Goal: Task Accomplishment & Management: Complete application form

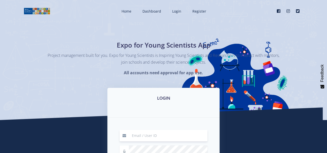
scroll to position [101, 0]
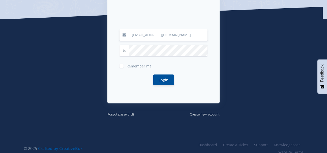
click at [184, 37] on input "[EMAIL_ADDRESS][DOMAIN_NAME]" at bounding box center [168, 35] width 79 height 12
type input "[EMAIL_ADDRESS][DOMAIN_NAME]"
click at [153, 75] on button "Login" at bounding box center [163, 80] width 21 height 11
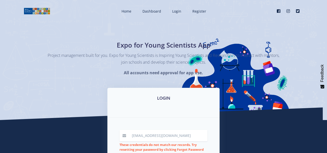
scroll to position [50, 0]
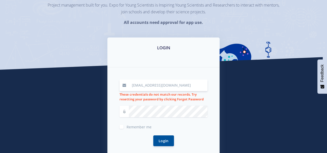
click at [148, 84] on input "[EMAIL_ADDRESS][DOMAIN_NAME]" at bounding box center [168, 86] width 79 height 12
click at [148, 86] on input "[EMAIL_ADDRESS][DOMAIN_NAME]" at bounding box center [168, 86] width 79 height 12
type input "[EMAIL_ADDRESS][DOMAIN_NAME]"
click at [153, 136] on button "Login" at bounding box center [163, 141] width 21 height 11
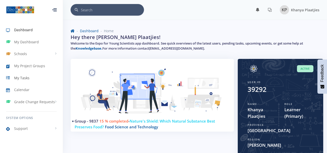
click at [27, 76] on span "My Tasks" at bounding box center [21, 77] width 15 height 5
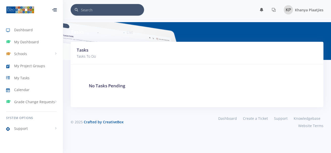
scroll to position [4, 4]
click at [31, 65] on span "My Project Groups" at bounding box center [29, 65] width 31 height 5
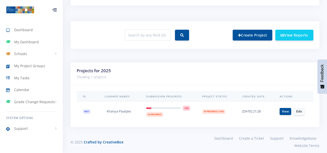
scroll to position [187, 0]
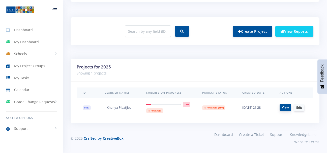
click at [281, 109] on link "View" at bounding box center [286, 107] width 12 height 7
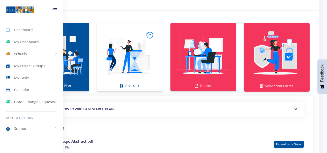
scroll to position [339, 0]
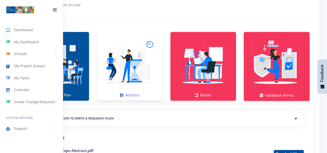
click at [134, 57] on img at bounding box center [130, 64] width 58 height 58
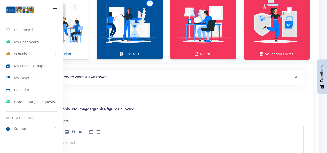
scroll to position [390, 0]
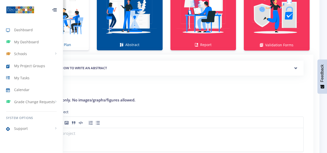
click at [52, 8] on div at bounding box center [54, 9] width 5 height 3
click at [54, 8] on div at bounding box center [54, 9] width 17 height 15
drag, startPoint x: 154, startPoint y: 91, endPoint x: 187, endPoint y: 87, distance: 33.6
click at [187, 87] on h2 "Abstract" at bounding box center [167, 88] width 274 height 8
click at [50, 145] on div "Dashboard My Dashboard Schools View Schools St Patrick's Cbc, Kimberley My Proj…" at bounding box center [31, 74] width 63 height 149
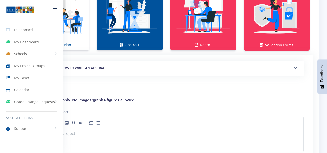
click at [55, 10] on div at bounding box center [54, 9] width 5 height 3
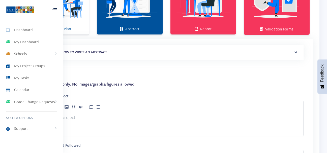
scroll to position [415, 0]
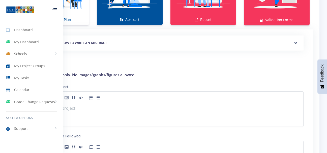
click at [80, 86] on div "Purpose of the Project" at bounding box center [167, 105] width 274 height 43
click at [74, 86] on div "Purpose of the Project" at bounding box center [167, 105] width 274 height 43
click at [70, 87] on div "Purpose of the Project" at bounding box center [167, 105] width 274 height 43
click at [15, 11] on img at bounding box center [20, 10] width 28 height 8
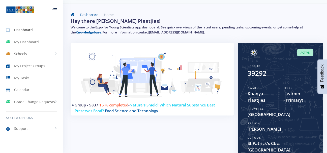
scroll to position [25, 0]
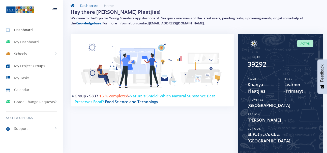
click at [36, 65] on span "My Project Groups" at bounding box center [29, 65] width 31 height 5
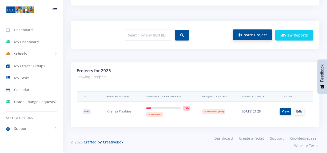
scroll to position [187, 0]
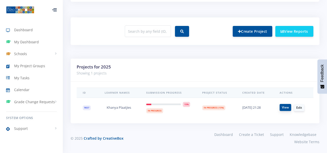
click at [282, 106] on link "View" at bounding box center [286, 107] width 12 height 7
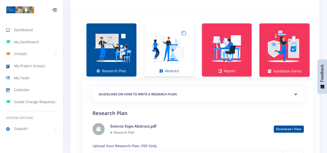
scroll to position [353, 0]
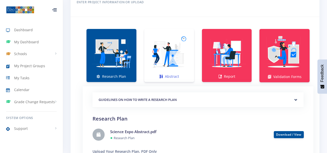
click at [172, 67] on img at bounding box center [169, 53] width 42 height 42
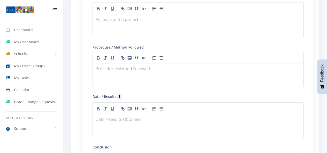
scroll to position [480, 0]
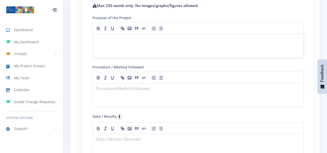
click at [172, 42] on p at bounding box center [198, 40] width 205 height 7
click at [139, 41] on p "The purpose of the projject is to investigate" at bounding box center [198, 40] width 205 height 7
click at [188, 41] on p "The purpose of the project is to investigate" at bounding box center [198, 40] width 205 height 7
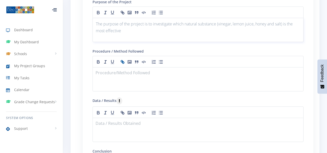
scroll to position [505, 0]
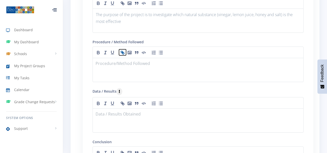
click at [123, 54] on icon "button" at bounding box center [123, 54] width 2 height 2
click at [121, 63] on p at bounding box center [198, 64] width 205 height 7
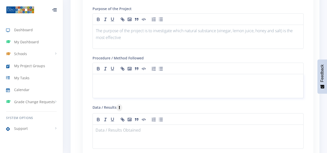
scroll to position [480, 0]
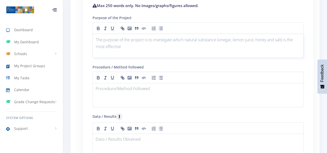
drag, startPoint x: 148, startPoint y: 48, endPoint x: 144, endPoint y: 48, distance: 4.0
click at [144, 48] on p "The purpose of the project is to investigate which natural substance (vinegar, …" at bounding box center [198, 44] width 205 height 14
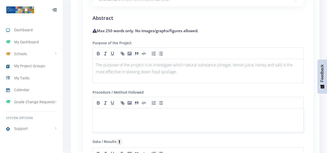
click at [138, 113] on p at bounding box center [198, 114] width 205 height 7
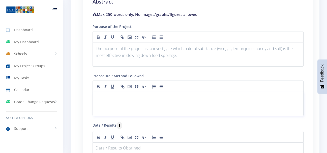
scroll to position [480, 0]
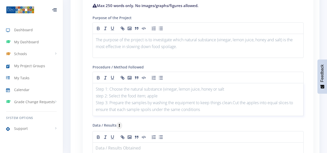
click at [234, 106] on p "Step 3: Prepare the samples by washing the equipment to keep things clean.Cut t…" at bounding box center [198, 107] width 205 height 14
click at [234, 104] on p "Step 3: Prepare the samples by washing the equipment to keep things clean.Cut t…" at bounding box center [198, 107] width 205 height 14
click at [209, 112] on p "Step 3: Prepare the samples by washing the equipment to keep things clean. Cut …" at bounding box center [198, 107] width 205 height 14
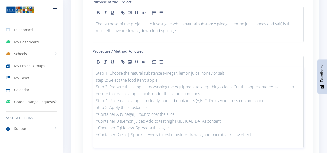
scroll to position [531, 0]
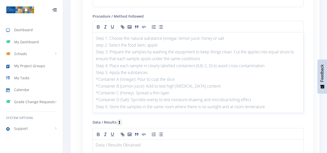
click at [255, 109] on p "Step 6: Store the samples in the same room where there is no sunlight and at ro…" at bounding box center [198, 107] width 205 height 7
click at [273, 107] on p "Step 6: Store the samples in the same room where there is no sunlight and at ro…" at bounding box center [198, 107] width 205 height 7
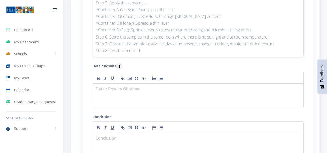
scroll to position [606, 0]
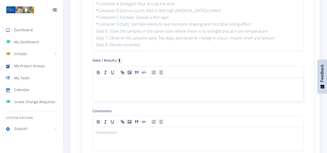
click at [127, 85] on p at bounding box center [198, 84] width 205 height 7
click at [181, 83] on p "Day 1 - 2: There was no major difference amongthe samples" at bounding box center [198, 84] width 205 height 7
click at [182, 83] on p "Day 1 - 2: There was no major difference amongthe samples" at bounding box center [198, 84] width 205 height 7
click at [206, 83] on p "Day 1 - 2: There was no major difference among the samples" at bounding box center [198, 84] width 205 height 7
click at [151, 91] on p "Day 3: Sample D (Salt) showedlittle signs of browning" at bounding box center [198, 91] width 205 height 7
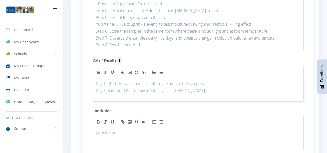
click at [195, 87] on p "Day 1 - 2: There was no major difference among the samples" at bounding box center [198, 84] width 205 height 7
click at [194, 89] on p "Day 3: Sample D (Salt) showed little signs of browning" at bounding box center [198, 91] width 205 height 7
click at [252, 90] on p "Day 3: Sample D (Salt) showed little signs of browning and there was a hint of …" at bounding box center [198, 91] width 205 height 7
click at [282, 93] on p "Day 3: Sample D (Salt) showed little signs of browning and there was a hint of …" at bounding box center [198, 91] width 205 height 7
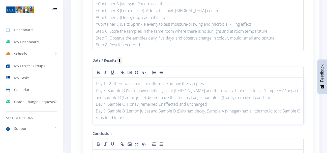
click at [99, 118] on p "Day 5: Sample B (Lemon juice) and Sample D (Salt) had decay. Sample A (Vinegar)…" at bounding box center [198, 115] width 205 height 14
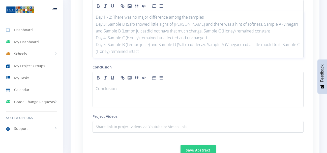
scroll to position [682, 0]
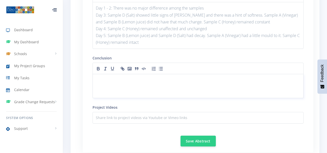
click at [127, 86] on div at bounding box center [198, 86] width 211 height 24
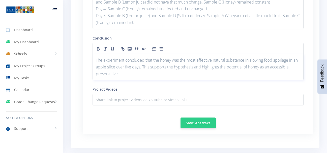
scroll to position [733, 0]
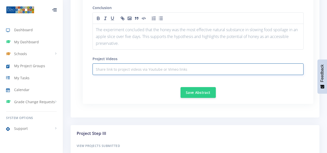
click at [124, 70] on input "text" at bounding box center [198, 70] width 211 height 12
type input "N/A"
click at [194, 94] on button "Save Abstract" at bounding box center [198, 92] width 35 height 11
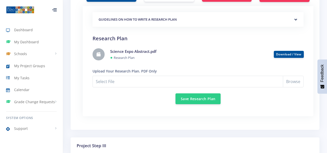
scroll to position [443, 0]
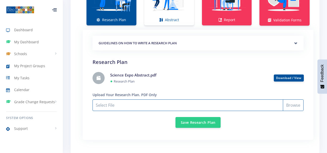
click at [154, 101] on input "Select File" at bounding box center [198, 106] width 211 height 12
click at [144, 107] on input "Select File" at bounding box center [198, 106] width 211 height 12
type input "C:\fakepath\Science Expo Abstract.pdf"
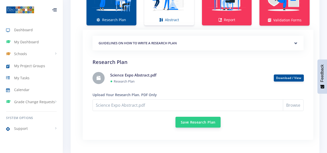
click at [186, 122] on button "Save Research Plan" at bounding box center [198, 122] width 45 height 11
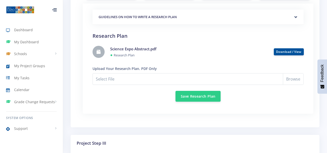
scroll to position [454, 0]
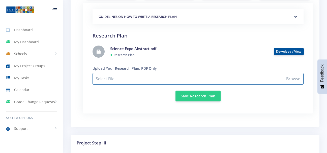
click at [173, 77] on input "Select File" at bounding box center [198, 79] width 211 height 12
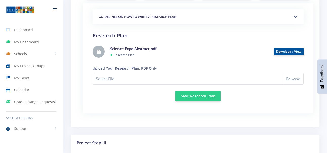
type input "C:\fakepath\Science Expo Abstract.pdf"
click at [186, 94] on button "Save Research Plan" at bounding box center [198, 96] width 45 height 11
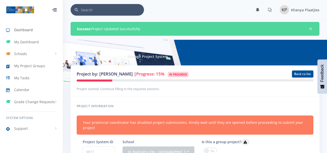
click at [17, 30] on span "Dashboard" at bounding box center [23, 29] width 19 height 5
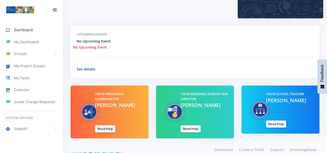
scroll to position [178, 0]
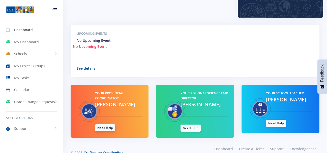
click at [104, 125] on link "Need Help" at bounding box center [105, 128] width 20 height 7
click at [36, 68] on span "My Project Groups" at bounding box center [29, 65] width 31 height 5
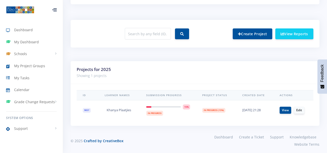
scroll to position [187, 0]
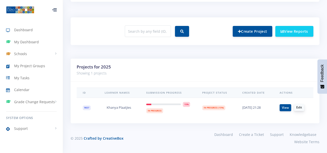
click at [299, 106] on link "Edit" at bounding box center [299, 107] width 10 height 7
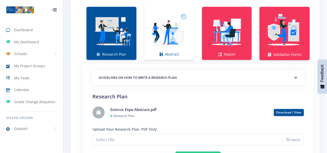
scroll to position [404, 0]
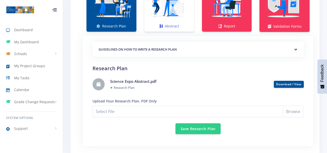
click at [174, 11] on img at bounding box center [169, 3] width 42 height 42
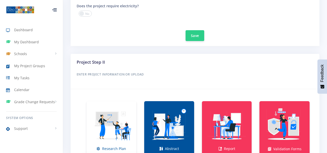
scroll to position [353, 0]
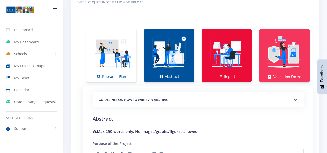
click at [224, 57] on img at bounding box center [227, 53] width 42 height 42
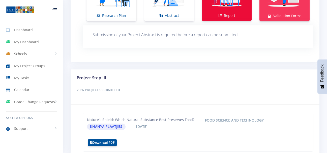
scroll to position [424, 0]
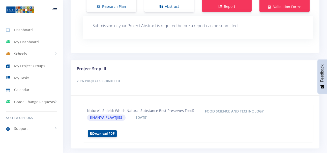
click at [122, 116] on div "Nature's Shield: Which Natural Substance Best Preserves Food? Food Science and …" at bounding box center [198, 114] width 230 height 13
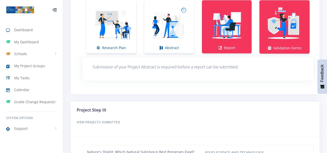
scroll to position [373, 0]
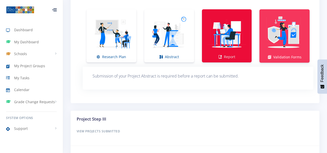
click at [225, 28] on img at bounding box center [227, 33] width 42 height 42
click at [227, 44] on img at bounding box center [227, 33] width 42 height 42
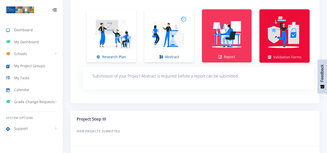
click at [276, 38] on img at bounding box center [285, 33] width 42 height 42
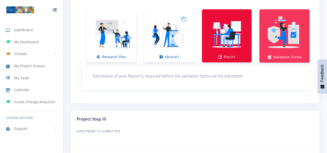
click at [240, 42] on img at bounding box center [227, 33] width 42 height 42
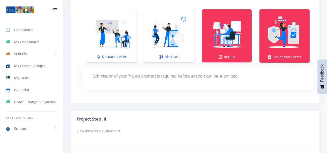
click at [174, 30] on img at bounding box center [169, 33] width 42 height 42
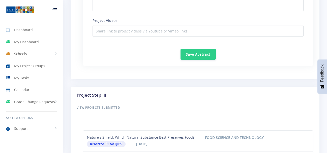
scroll to position [701, 0]
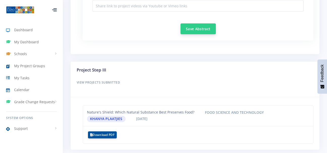
click at [196, 32] on button "Save Abstract" at bounding box center [198, 28] width 35 height 11
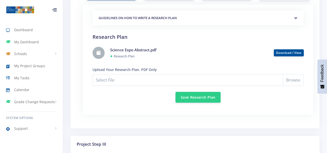
scroll to position [377, 0]
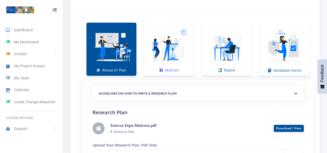
click at [166, 46] on img at bounding box center [169, 47] width 42 height 42
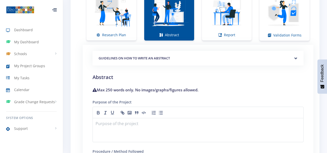
scroll to position [453, 0]
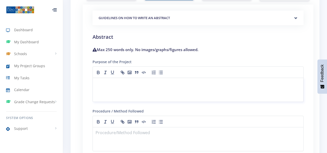
click at [134, 83] on p at bounding box center [198, 84] width 205 height 7
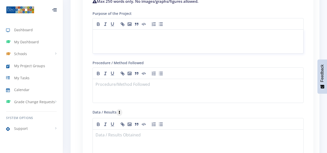
scroll to position [504, 0]
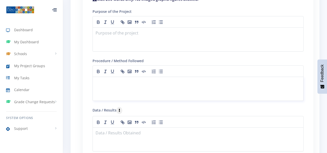
click at [119, 84] on p at bounding box center [198, 83] width 205 height 7
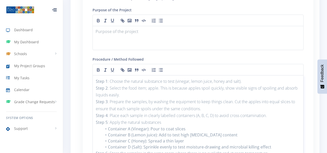
scroll to position [478, 0]
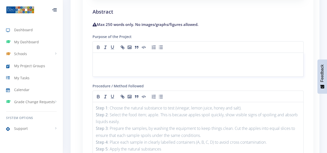
click at [106, 57] on p at bounding box center [198, 59] width 205 height 7
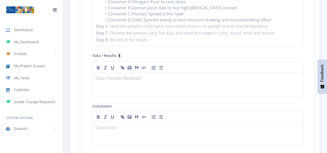
scroll to position [680, 0]
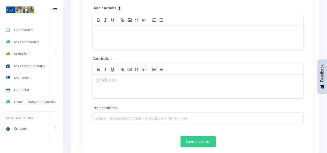
click at [136, 36] on div at bounding box center [198, 37] width 211 height 24
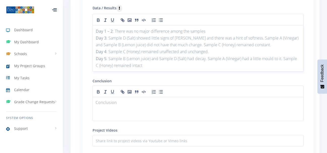
scroll to position [0, 0]
click at [132, 109] on div at bounding box center [198, 109] width 211 height 24
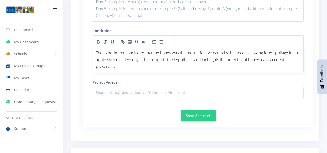
scroll to position [731, 0]
click at [198, 116] on button "Save Abstract" at bounding box center [198, 115] width 35 height 11
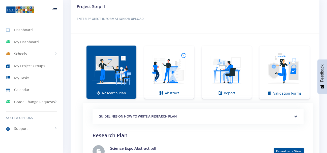
scroll to position [379, 0]
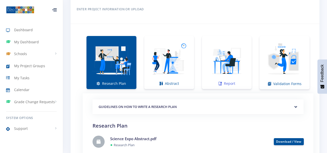
click at [215, 74] on img at bounding box center [227, 60] width 42 height 42
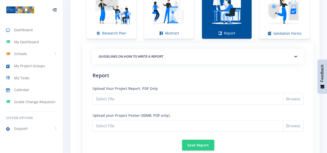
scroll to position [454, 0]
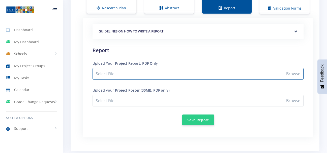
click at [160, 74] on input "Select File" at bounding box center [198, 74] width 211 height 12
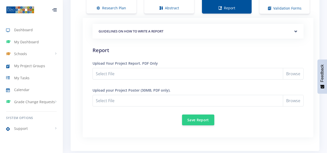
type input "C:\fakepath\Science Expo Report (1).pdf"
click at [194, 119] on button "Save Report" at bounding box center [198, 120] width 32 height 11
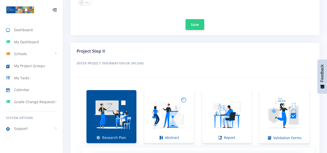
scroll to position [379, 0]
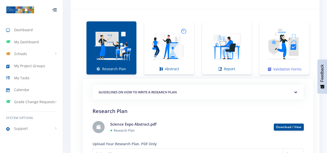
click at [279, 58] on img at bounding box center [285, 45] width 42 height 42
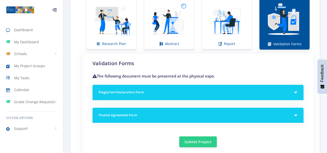
scroll to position [429, 0]
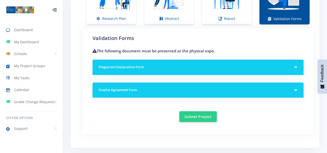
click at [225, 67] on h5 "Plagiarism Declaration Form" at bounding box center [198, 67] width 199 height 5
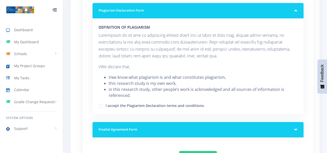
scroll to position [505, 0]
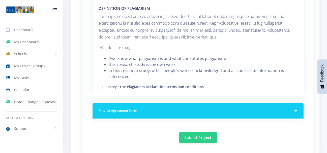
click at [106, 88] on label "I accept the Plagiarism Declaration terms and conditions." at bounding box center [155, 86] width 99 height 4
click at [106, 87] on input "I accept the Plagiarism Declaration terms and conditions." at bounding box center [107, 85] width 3 height 3
checkbox input "true"
click at [191, 104] on div "Finalist Agreement Form" at bounding box center [198, 110] width 211 height 15
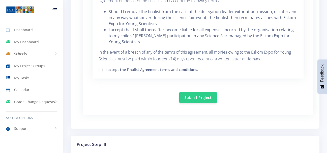
scroll to position [909, 0]
click at [106, 67] on label "I accept the Finalist Agreement terms and conditions." at bounding box center [152, 69] width 93 height 4
click at [106, 66] on input "I accept the Finalist Agreement terms and conditions." at bounding box center [107, 67] width 3 height 3
checkbox input "true"
click at [201, 92] on button "Submit Project" at bounding box center [198, 97] width 38 height 11
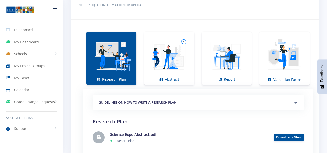
scroll to position [352, 0]
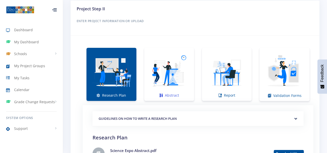
click at [178, 85] on img at bounding box center [169, 72] width 42 height 42
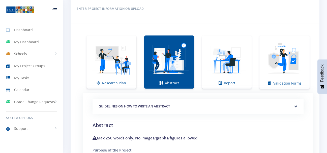
scroll to position [302, 0]
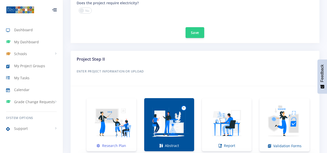
drag, startPoint x: 113, startPoint y: 123, endPoint x: 135, endPoint y: 115, distance: 23.8
click at [113, 123] on img at bounding box center [112, 122] width 42 height 42
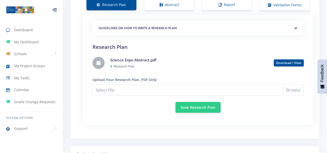
scroll to position [428, 0]
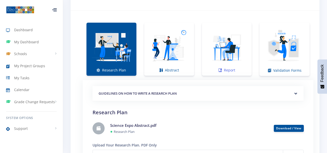
click at [218, 55] on img at bounding box center [227, 47] width 42 height 42
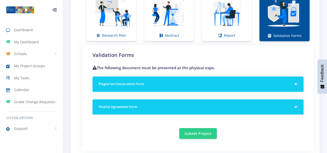
scroll to position [403, 0]
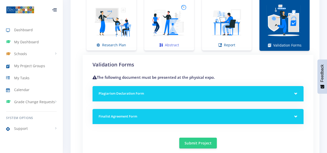
click at [175, 35] on img at bounding box center [169, 22] width 42 height 42
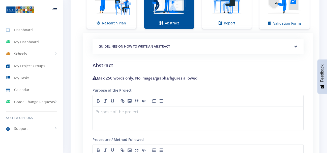
scroll to position [453, 0]
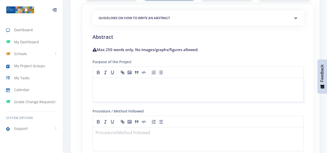
click at [145, 83] on p at bounding box center [198, 84] width 205 height 7
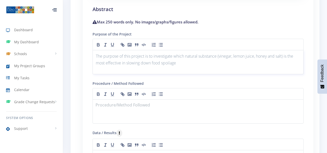
scroll to position [529, 0]
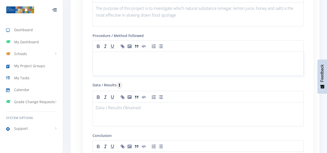
click at [126, 59] on p at bounding box center [198, 58] width 205 height 7
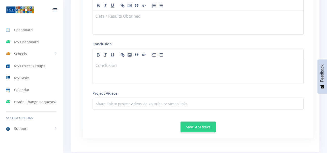
scroll to position [630, 0]
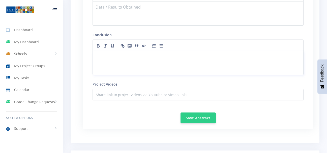
click at [130, 70] on div at bounding box center [198, 63] width 211 height 24
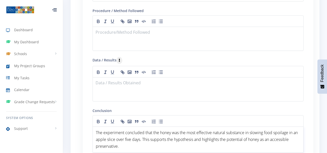
scroll to position [529, 0]
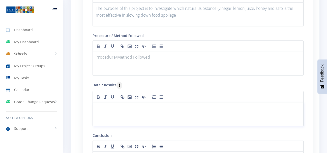
click at [111, 109] on p at bounding box center [198, 108] width 205 height 7
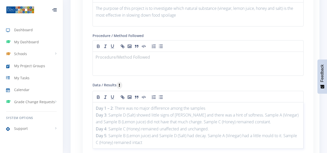
scroll to position [0, 0]
click at [137, 60] on p at bounding box center [198, 58] width 205 height 7
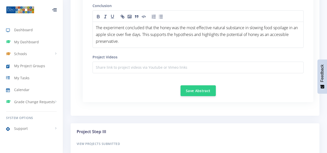
scroll to position [756, 0]
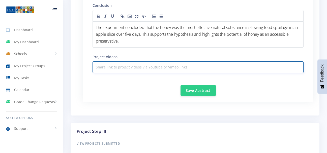
click at [147, 73] on input "text" at bounding box center [198, 68] width 211 height 12
type input "N/A"
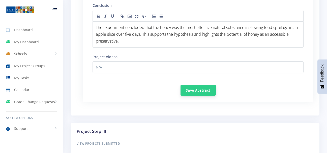
click at [183, 90] on button "Save Abstract" at bounding box center [198, 90] width 35 height 11
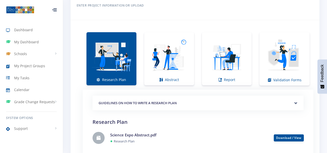
scroll to position [429, 0]
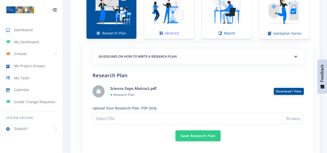
click at [148, 25] on link "Abstract" at bounding box center [169, 12] width 50 height 53
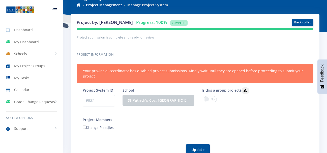
scroll to position [0, 0]
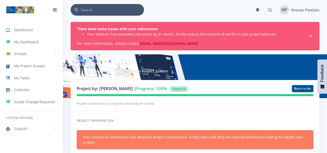
click at [312, 37] on span "×" at bounding box center [310, 36] width 5 height 5
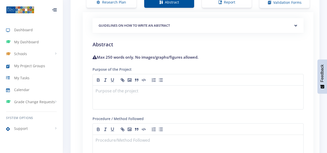
scroll to position [429, 0]
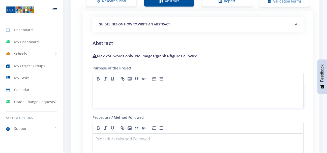
click at [138, 90] on p at bounding box center [198, 90] width 205 height 7
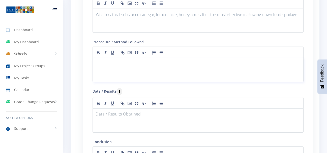
click at [124, 67] on p at bounding box center [198, 64] width 205 height 7
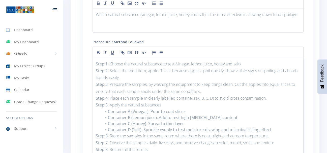
drag, startPoint x: 161, startPoint y: 71, endPoint x: 299, endPoint y: 76, distance: 138.7
click at [299, 76] on p "Step 2 : Select the food item; apple. This is because apples spoil quickly, sho…" at bounding box center [198, 75] width 205 height 14
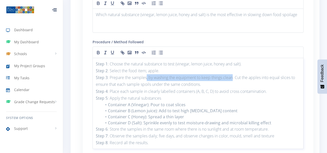
drag, startPoint x: 147, startPoint y: 78, endPoint x: 234, endPoint y: 76, distance: 87.4
click at [234, 76] on p "Step 3 : Prepare the samples, by washing the equipment to keep things clean. Cu…" at bounding box center [198, 81] width 205 height 14
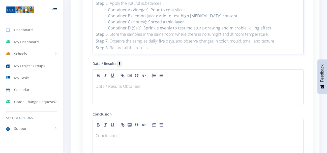
scroll to position [606, 0]
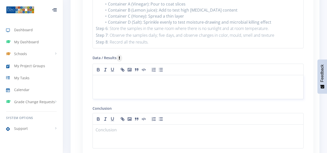
click at [148, 83] on p at bounding box center [198, 81] width 205 height 7
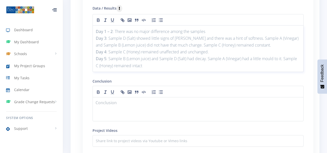
scroll to position [656, 0]
click at [119, 97] on div at bounding box center [198, 109] width 211 height 24
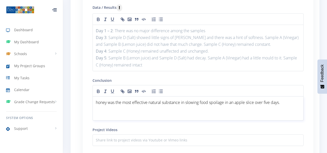
scroll to position [0, 0]
click at [98, 101] on span "honey was the most effective natural substance in slowing food spoilage in an a…" at bounding box center [188, 103] width 184 height 6
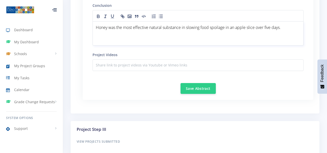
scroll to position [732, 0]
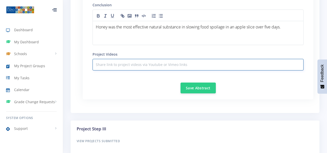
click at [143, 66] on input "text" at bounding box center [198, 65] width 211 height 12
click at [197, 87] on button "Save Abstract" at bounding box center [198, 88] width 35 height 11
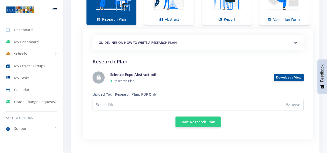
scroll to position [428, 0]
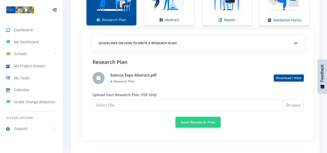
click at [191, 124] on button "Save Research Plan" at bounding box center [198, 122] width 45 height 11
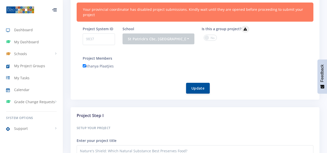
scroll to position [126, 0]
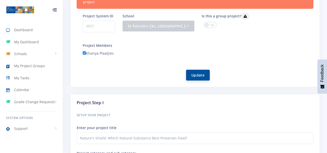
click at [192, 76] on button "Update" at bounding box center [198, 75] width 24 height 11
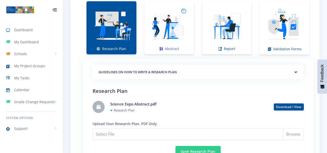
scroll to position [404, 0]
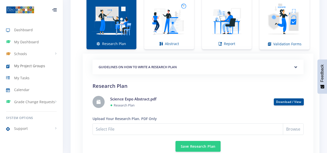
click at [26, 63] on span "My Project Groups" at bounding box center [29, 65] width 31 height 5
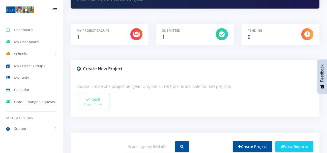
scroll to position [61, 0]
